Goal: Complete application form

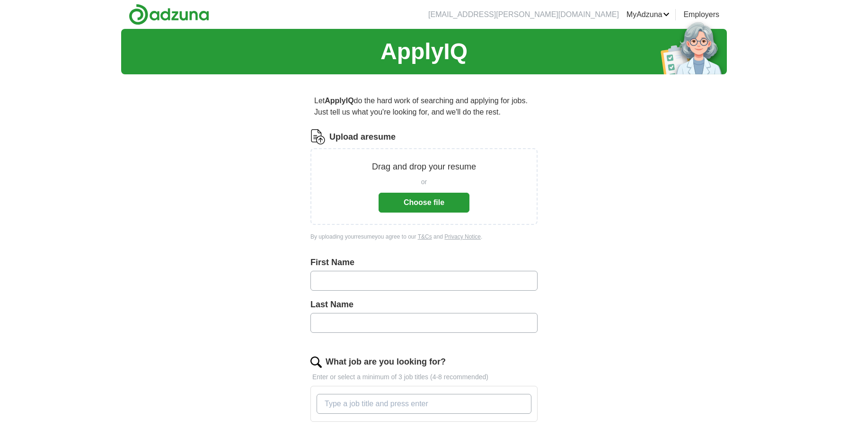
click at [424, 206] on button "Choose file" at bounding box center [424, 203] width 91 height 20
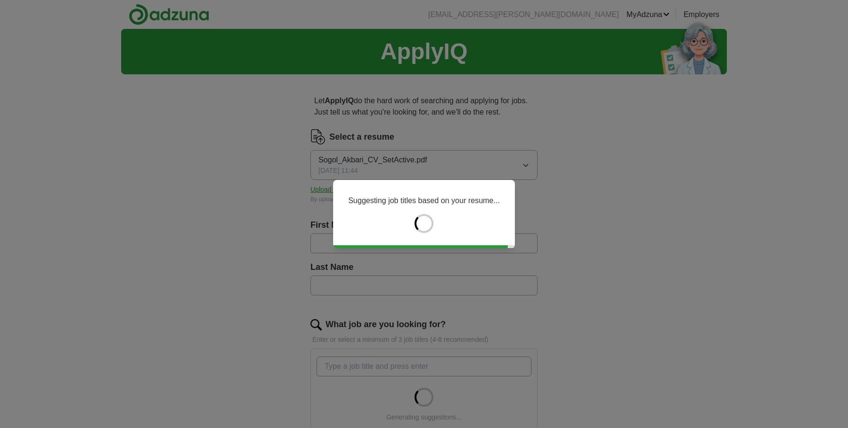
type input "*****"
type input "******"
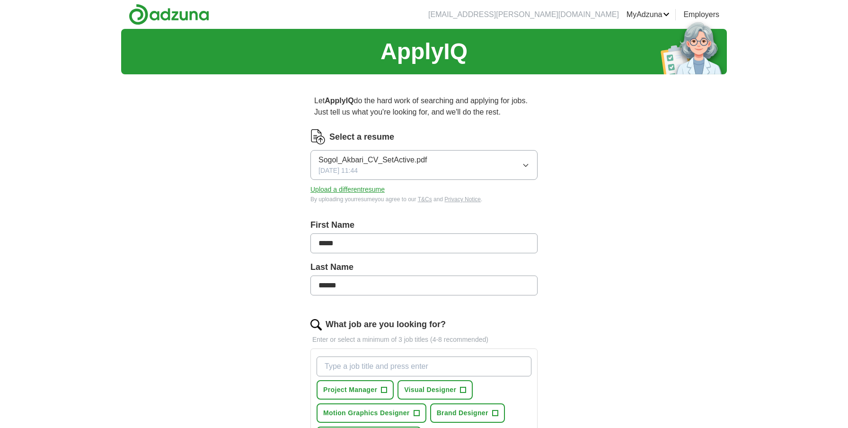
click at [458, 165] on button "Sogol_Akbari_CV_SetActive.pdf 10/06/2025, 11:44" at bounding box center [423, 165] width 227 height 30
click at [454, 165] on button "Sogol_Akbari_CV_SetActive.pdf 10/06/2025, 11:44" at bounding box center [423, 165] width 227 height 30
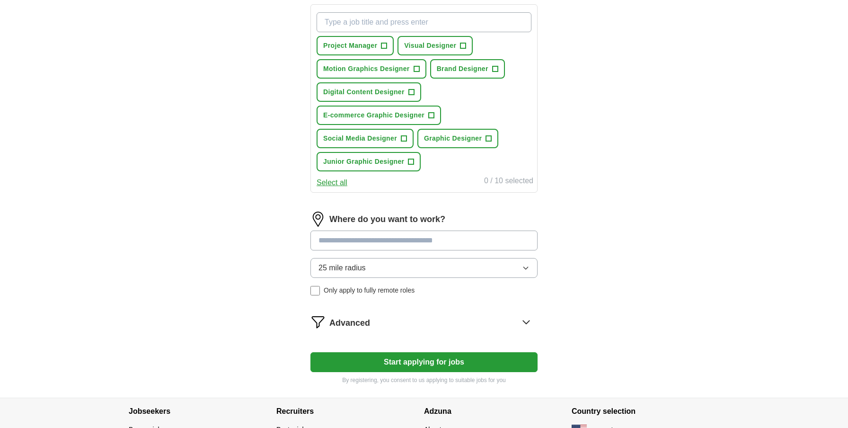
scroll to position [344, 0]
click at [413, 244] on input at bounding box center [423, 240] width 227 height 20
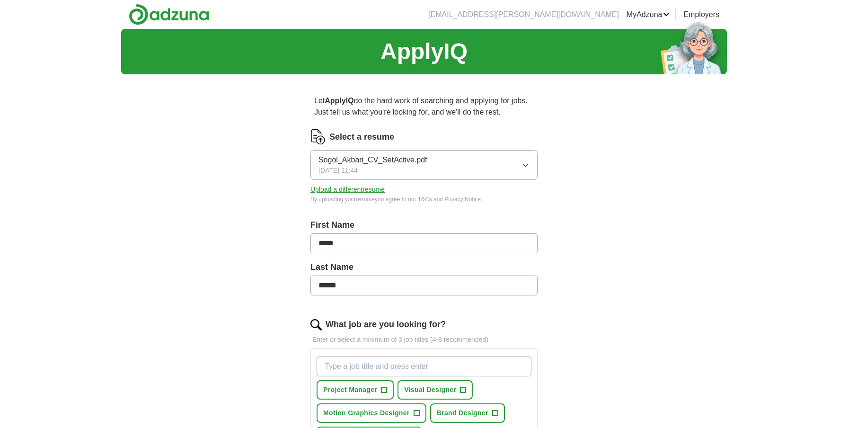
scroll to position [0, 0]
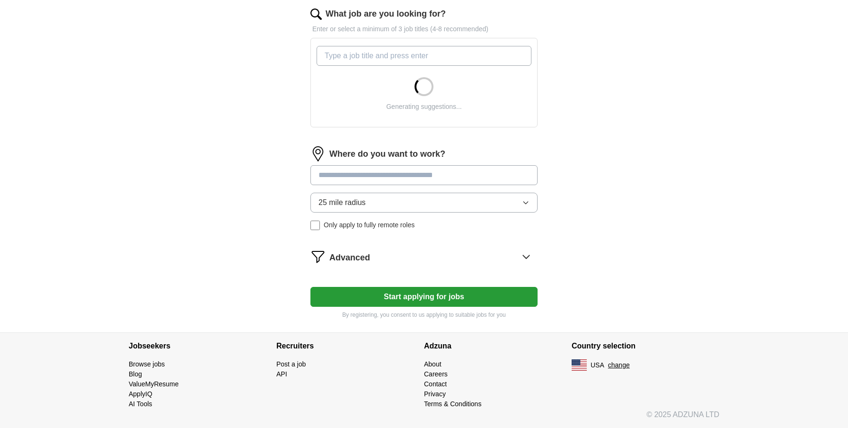
scroll to position [310, 0]
click at [351, 135] on div "What job are you looking for? Enter or select a minimum of 3 job titles (4-8 re…" at bounding box center [423, 71] width 227 height 127
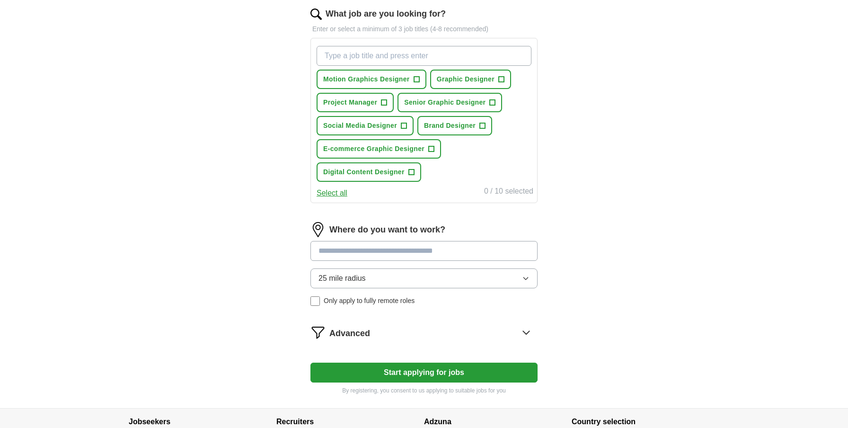
click at [365, 270] on button "25 mile radius" at bounding box center [423, 278] width 227 height 20
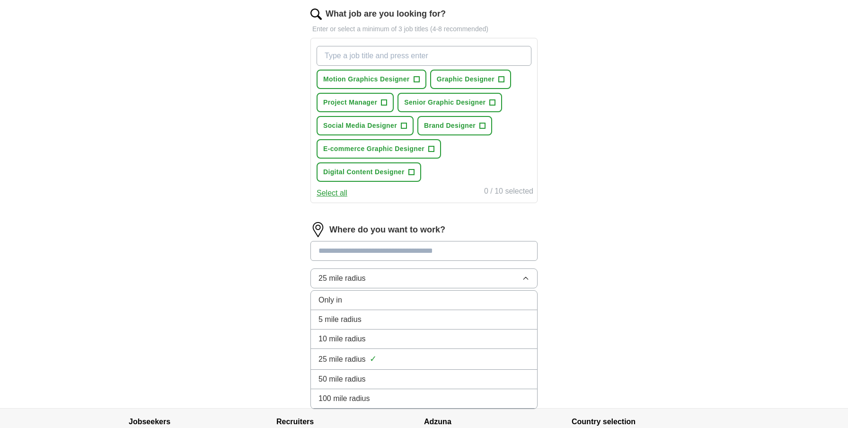
click at [597, 245] on div "ApplyIQ Let ApplyIQ do the hard work of searching and applying for jobs. Just t…" at bounding box center [424, 62] width 606 height 689
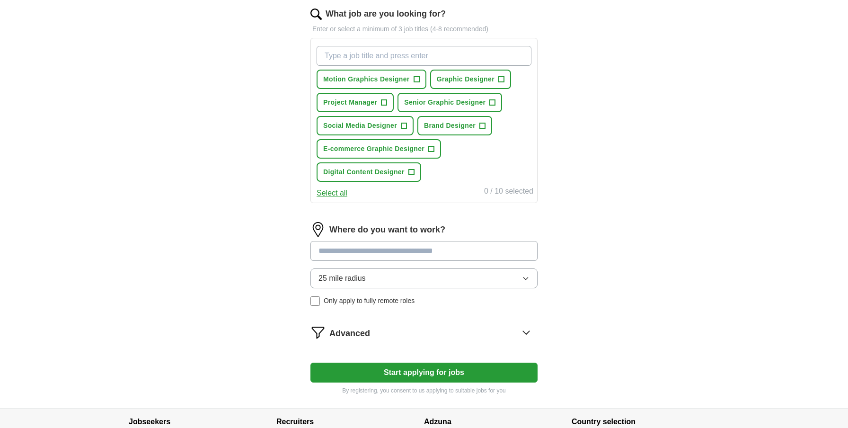
click at [378, 284] on button "25 mile radius" at bounding box center [423, 278] width 227 height 20
click at [388, 244] on input at bounding box center [423, 251] width 227 height 20
type input "*****"
click at [373, 248] on input "*****" at bounding box center [423, 251] width 227 height 20
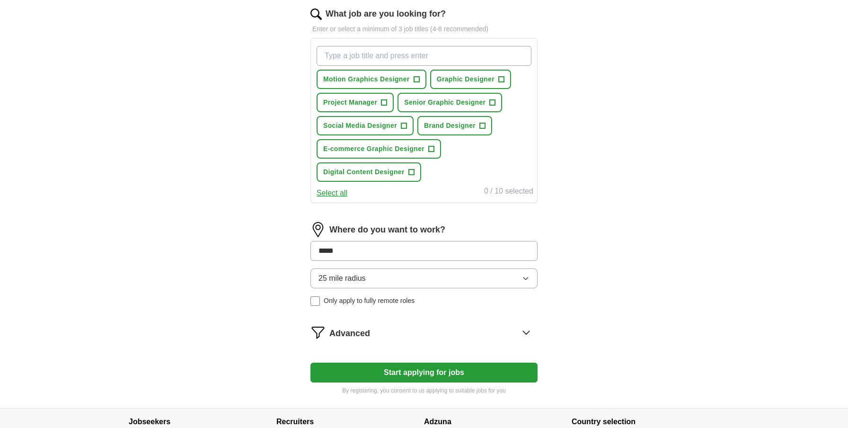
click at [373, 248] on input "*****" at bounding box center [423, 251] width 227 height 20
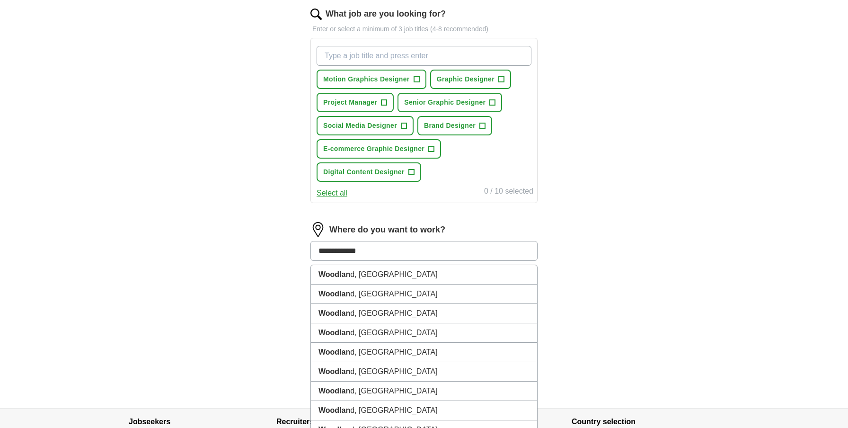
type input "**********"
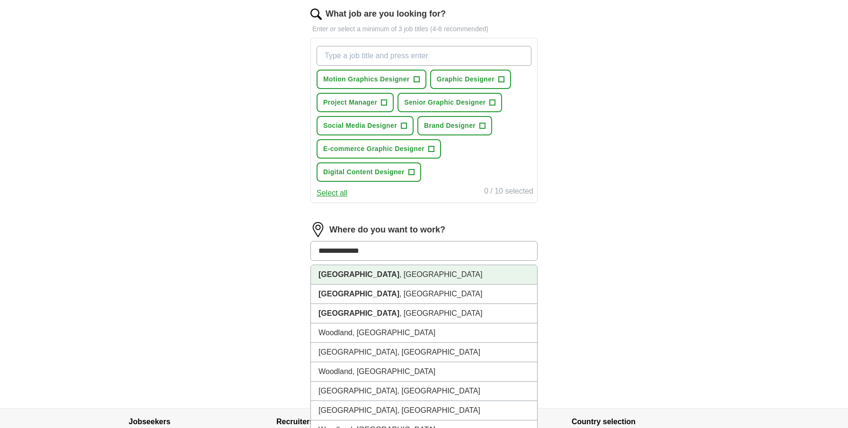
click at [389, 278] on li "[GEOGRAPHIC_DATA] , [GEOGRAPHIC_DATA]" at bounding box center [424, 274] width 226 height 19
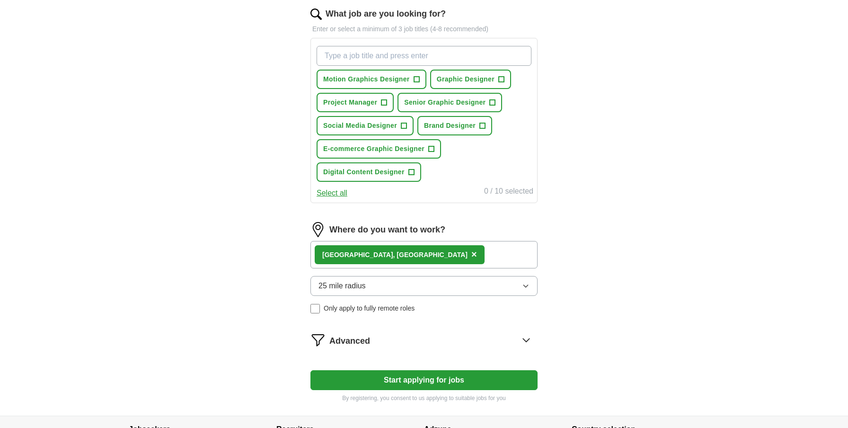
click at [425, 284] on button "25 mile radius" at bounding box center [423, 286] width 227 height 20
click at [647, 229] on div "ApplyIQ Let ApplyIQ do the hard work of searching and applying for jobs. Just t…" at bounding box center [424, 66] width 606 height 697
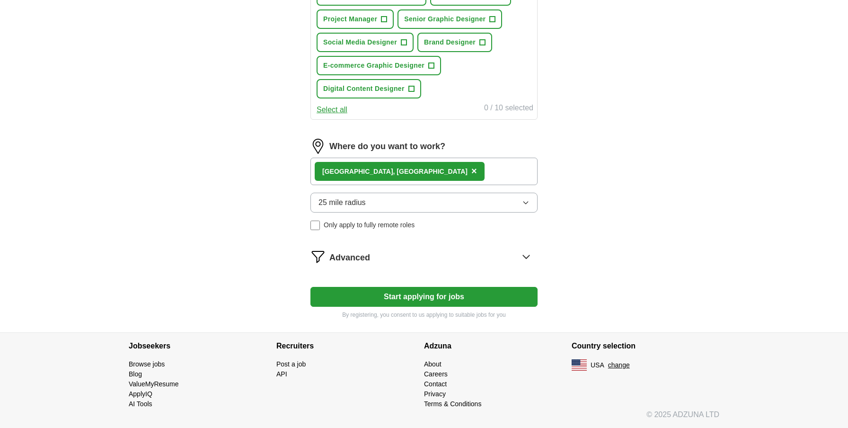
scroll to position [394, 0]
click at [512, 257] on div "Advanced" at bounding box center [433, 256] width 208 height 15
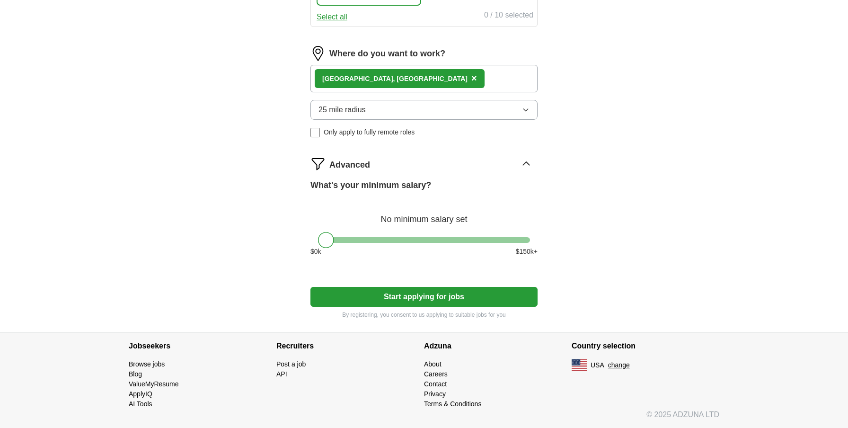
scroll to position [486, 0]
drag, startPoint x: 326, startPoint y: 239, endPoint x: 222, endPoint y: 239, distance: 104.1
click at [447, 299] on button "Start applying for jobs" at bounding box center [423, 297] width 227 height 20
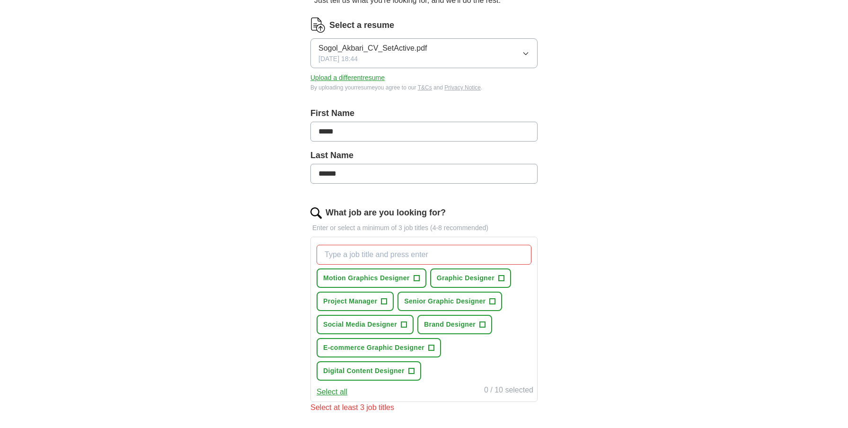
scroll to position [113, 0]
click at [335, 390] on button "Select all" at bounding box center [332, 390] width 31 height 11
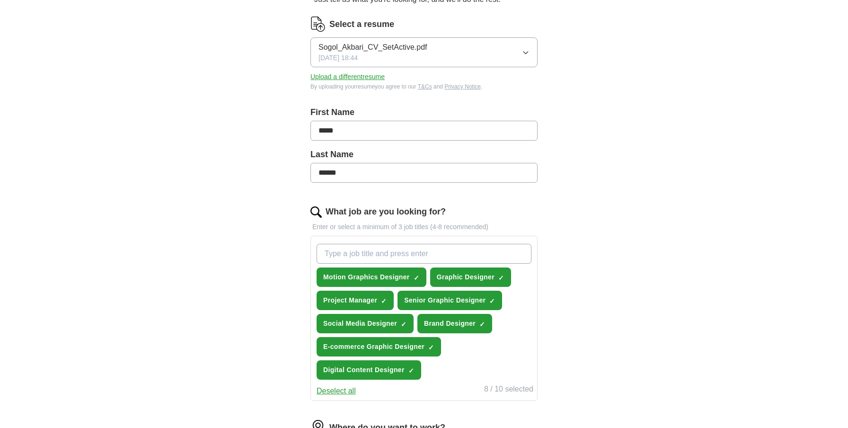
click at [489, 301] on button "Senior Graphic Designer ✓ ×" at bounding box center [449, 300] width 105 height 19
type input "Web Designer"
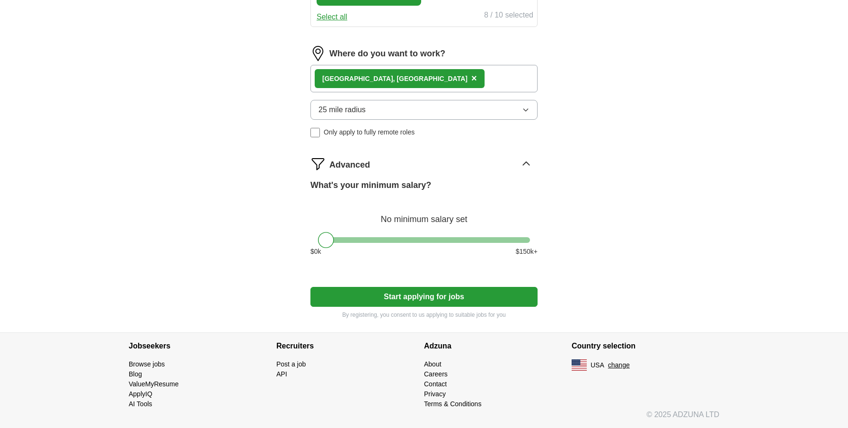
scroll to position [486, 0]
click at [420, 294] on button "Start applying for jobs" at bounding box center [423, 297] width 227 height 20
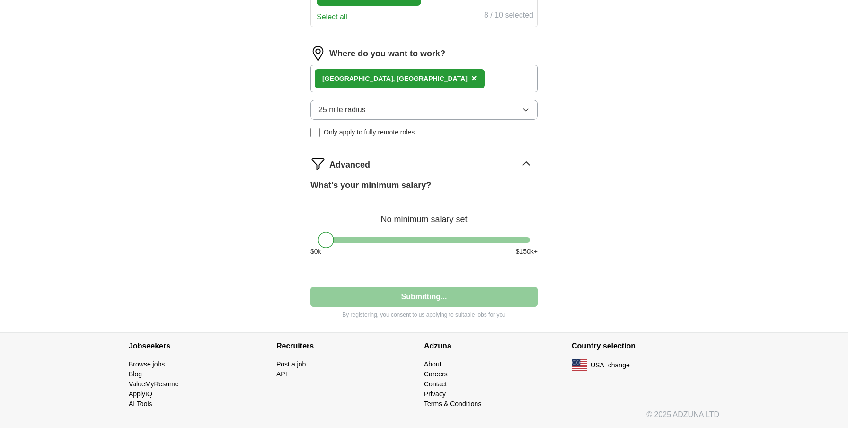
select select "**"
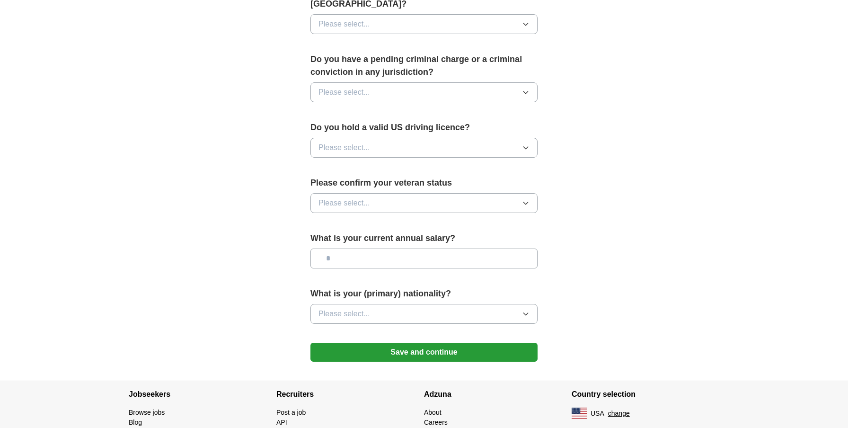
scroll to position [511, 0]
click at [389, 137] on button "Please select..." at bounding box center [423, 147] width 227 height 20
click at [378, 163] on div "Yes" at bounding box center [423, 168] width 211 height 11
click at [382, 193] on button "Please select..." at bounding box center [423, 203] width 227 height 20
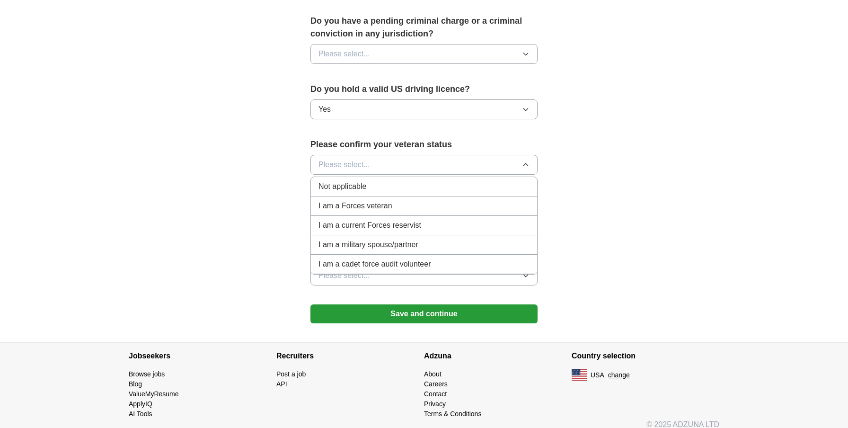
scroll to position [545, 0]
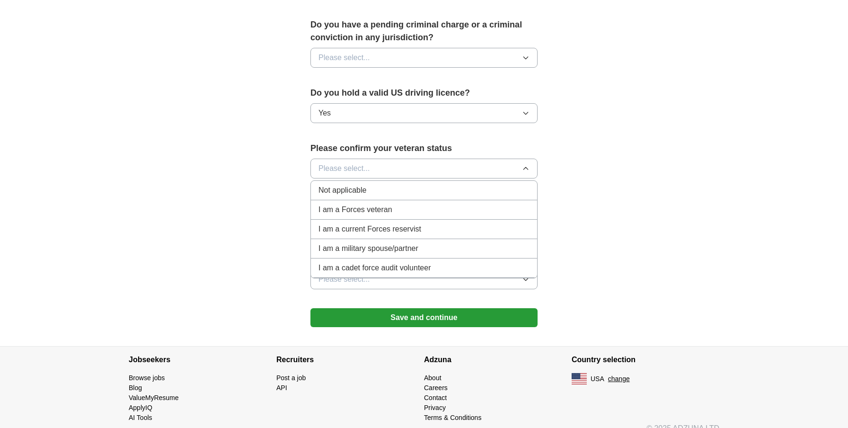
click at [339, 185] on span "Not applicable" at bounding box center [342, 190] width 48 height 11
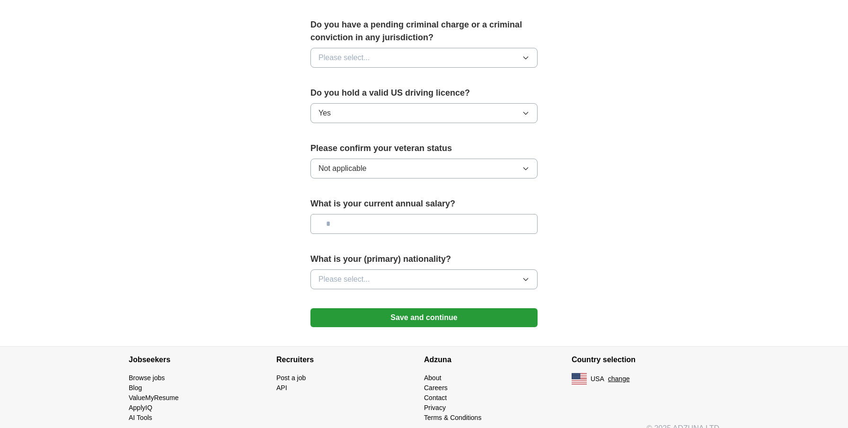
click at [372, 214] on input "text" at bounding box center [423, 224] width 227 height 20
click at [396, 271] on button "Please select..." at bounding box center [423, 279] width 227 height 20
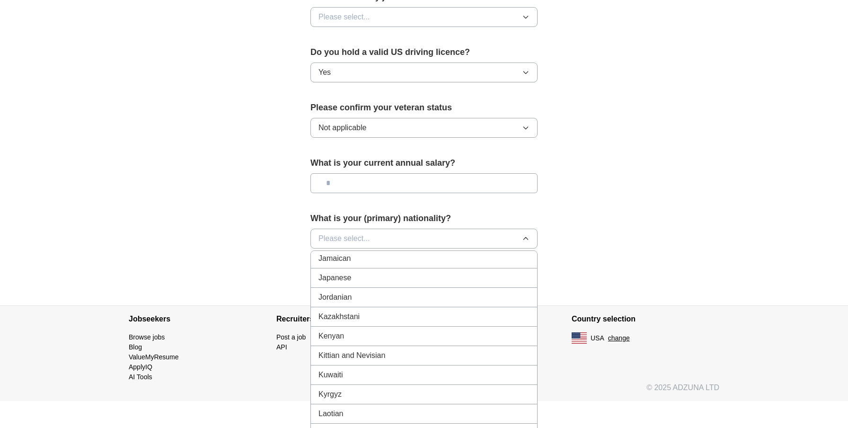
scroll to position [1710, 0]
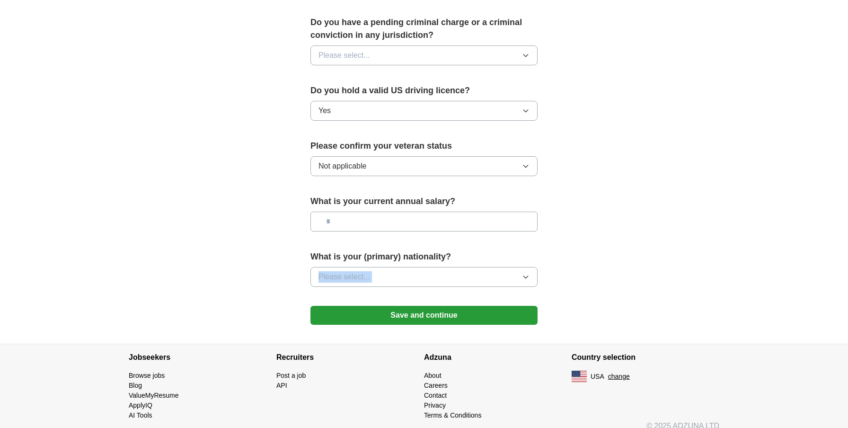
scroll to position [547, 0]
click at [480, 274] on button "Please select..." at bounding box center [423, 277] width 227 height 20
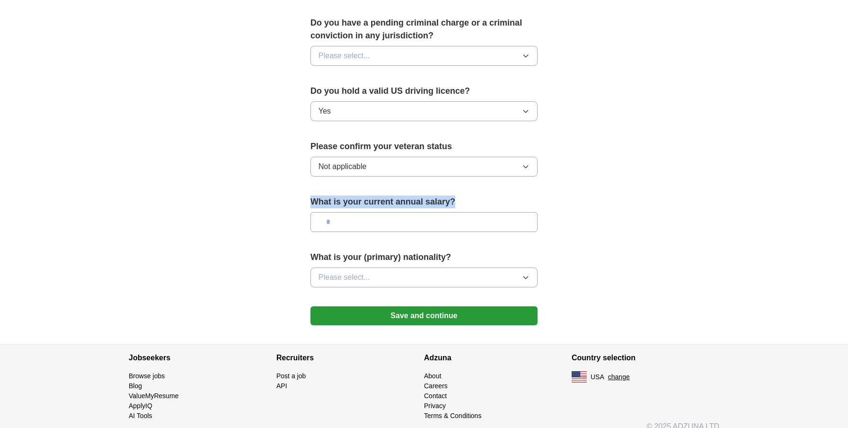
click at [429, 308] on button "Save and continue" at bounding box center [423, 315] width 227 height 19
